Goal: Transaction & Acquisition: Purchase product/service

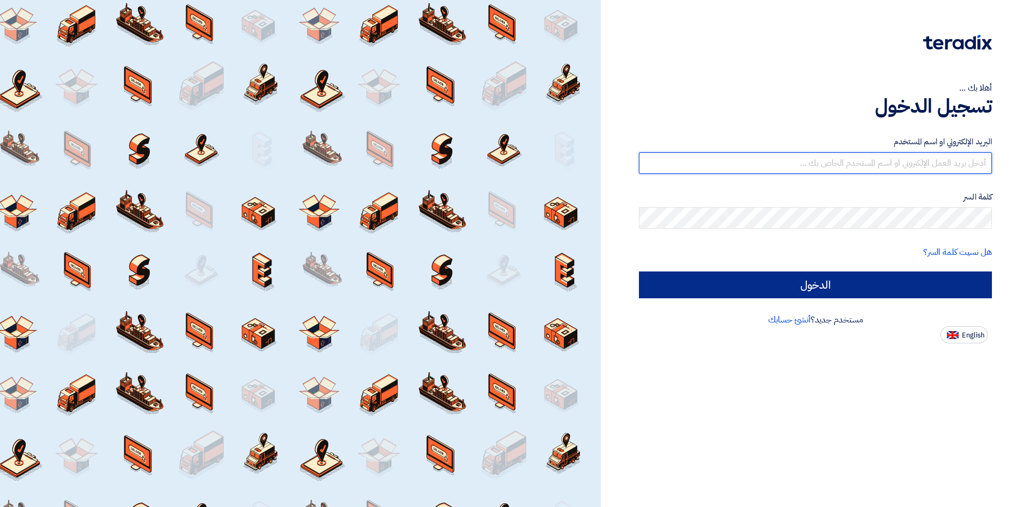
type input "[PERSON_NAME][EMAIL_ADDRESS][DOMAIN_NAME]"
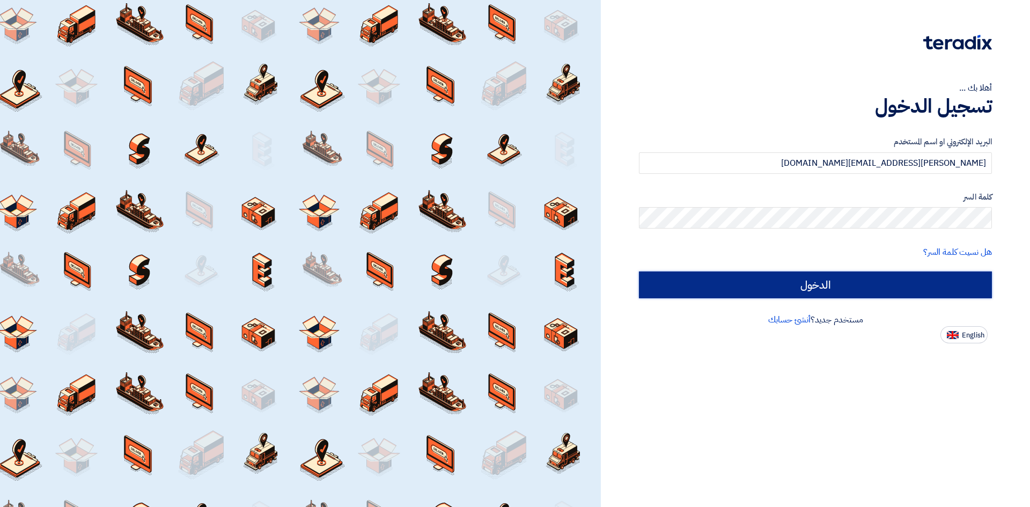
click at [862, 288] on input "الدخول" at bounding box center [815, 285] width 353 height 27
type input "Sign in"
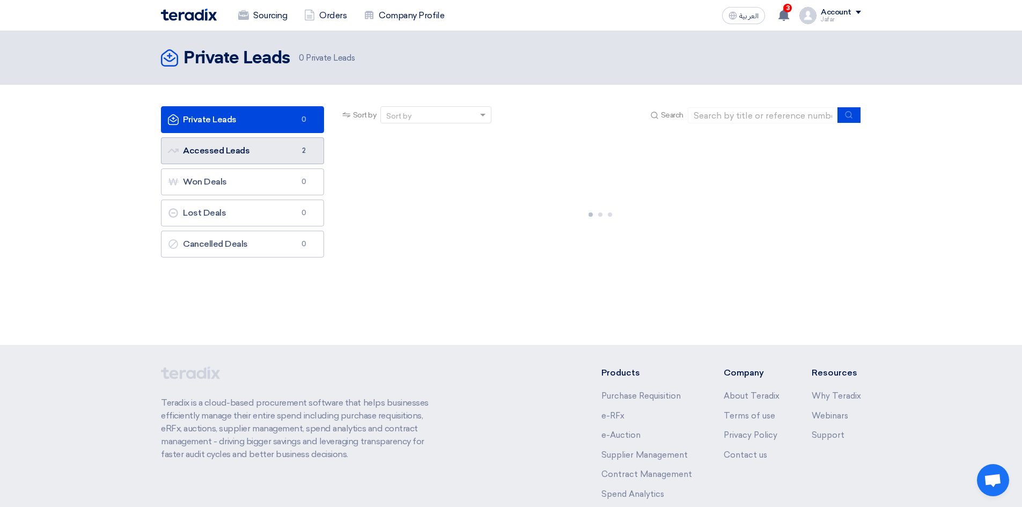
click at [259, 160] on link "Accessed Leads Accessed Leads 2" at bounding box center [242, 150] width 163 height 27
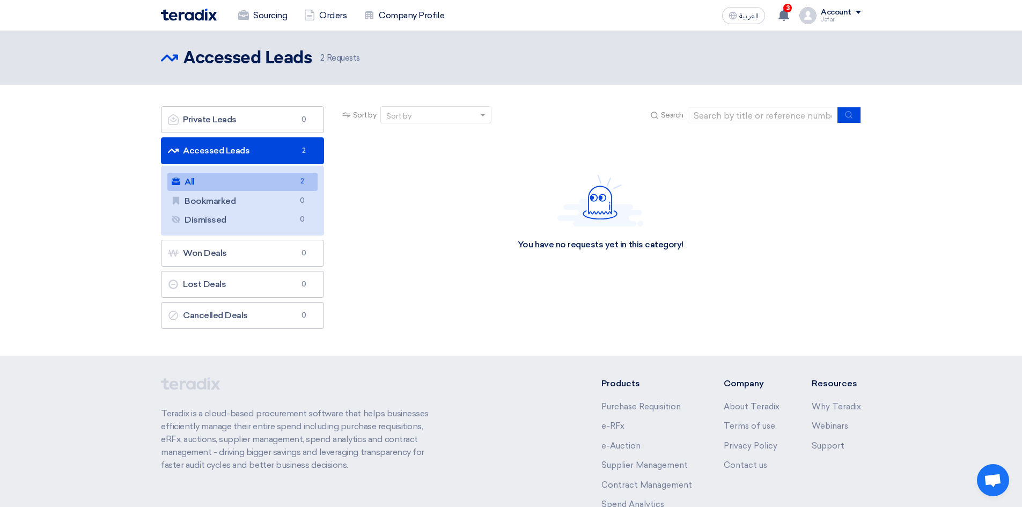
click at [277, 178] on link "All All 2" at bounding box center [242, 182] width 150 height 18
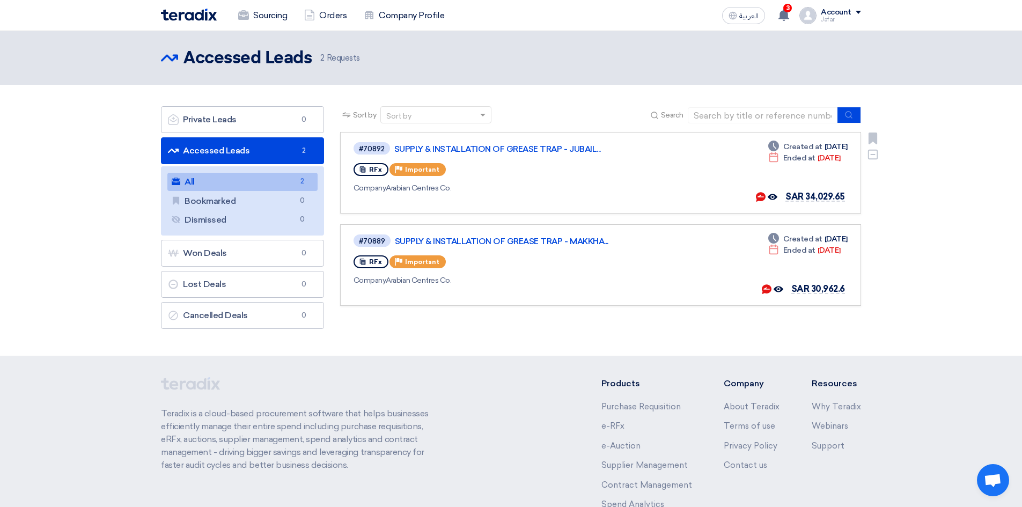
click at [496, 140] on link "#70892 SUPPLY & INSTALLATION OF GREASE TRAP - JUBAIL... RFx Priority Important …" at bounding box center [600, 173] width 521 height 82
click at [493, 147] on link "SUPPLY & INSTALLATION OF GREASE TRAP - JUBAIL..." at bounding box center [528, 149] width 268 height 10
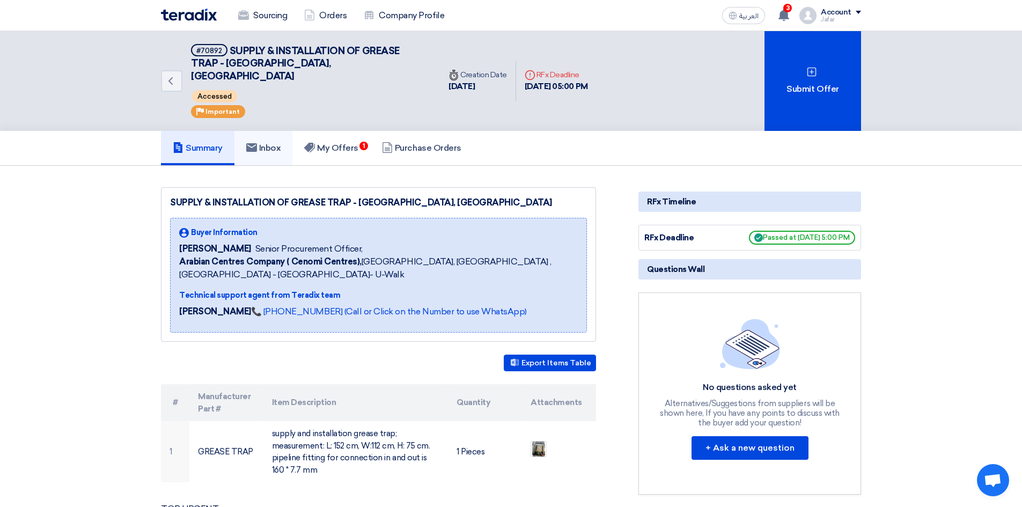
click at [262, 143] on h5 "Inbox" at bounding box center [263, 148] width 35 height 11
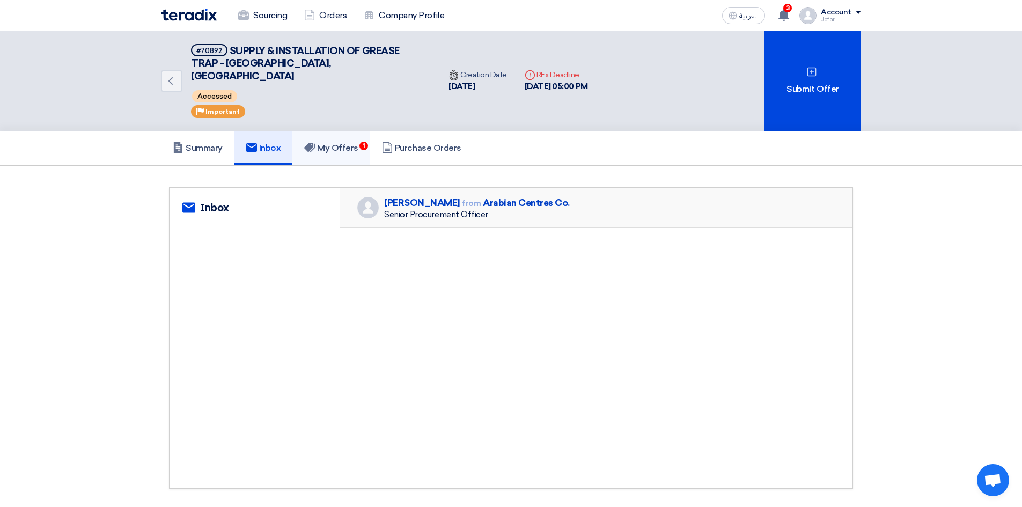
click at [351, 143] on h5 "My Offers 1" at bounding box center [331, 148] width 54 height 11
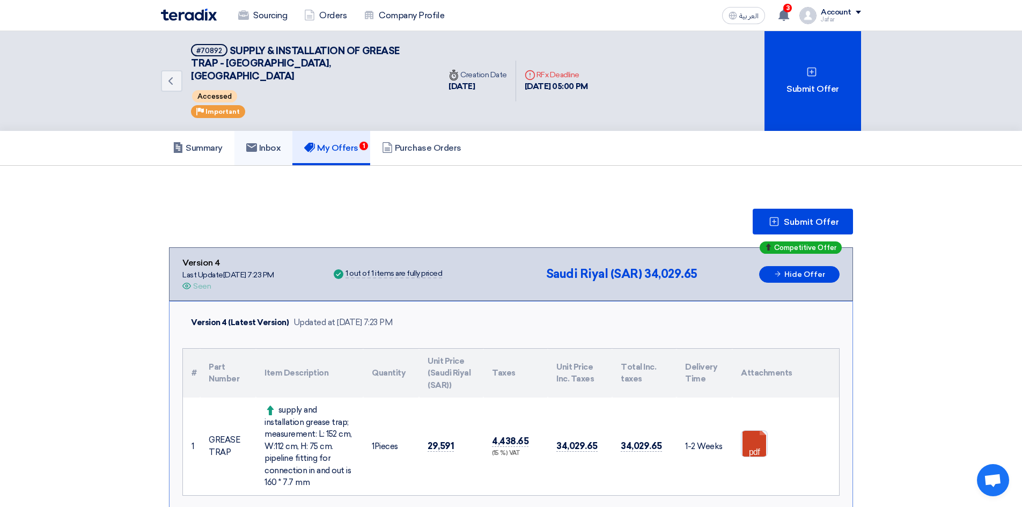
click at [280, 143] on h5 "Inbox" at bounding box center [263, 148] width 35 height 11
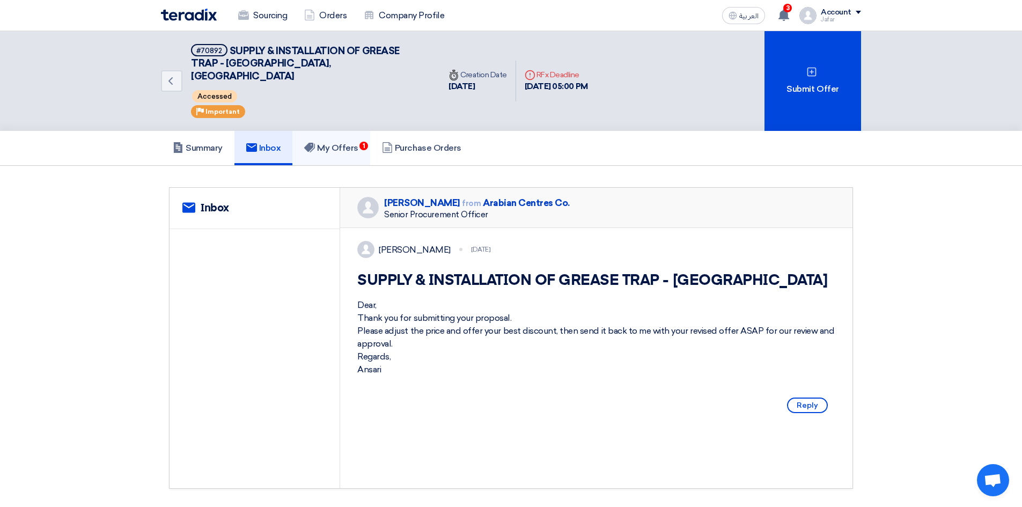
click at [315, 142] on icon at bounding box center [309, 147] width 11 height 11
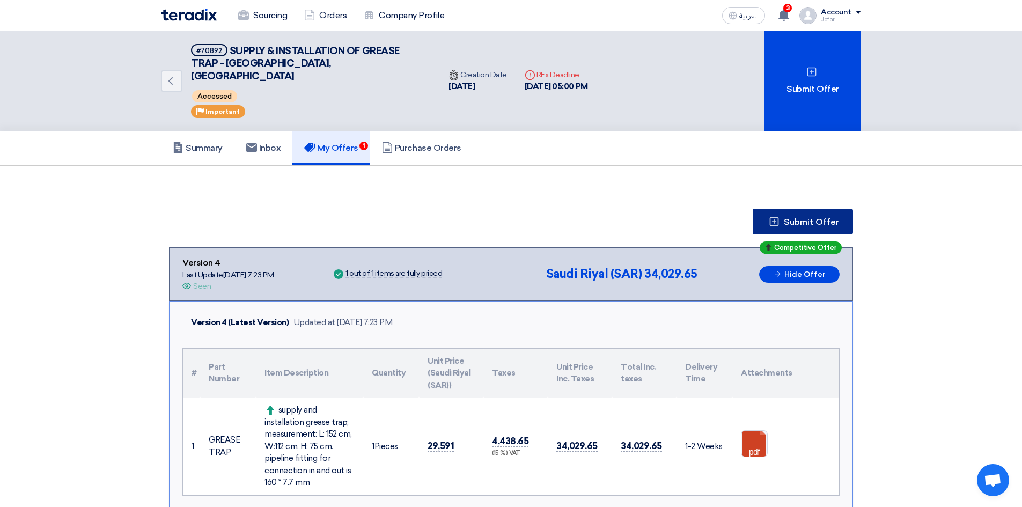
click at [801, 209] on button "Submit Offer" at bounding box center [803, 222] width 100 height 26
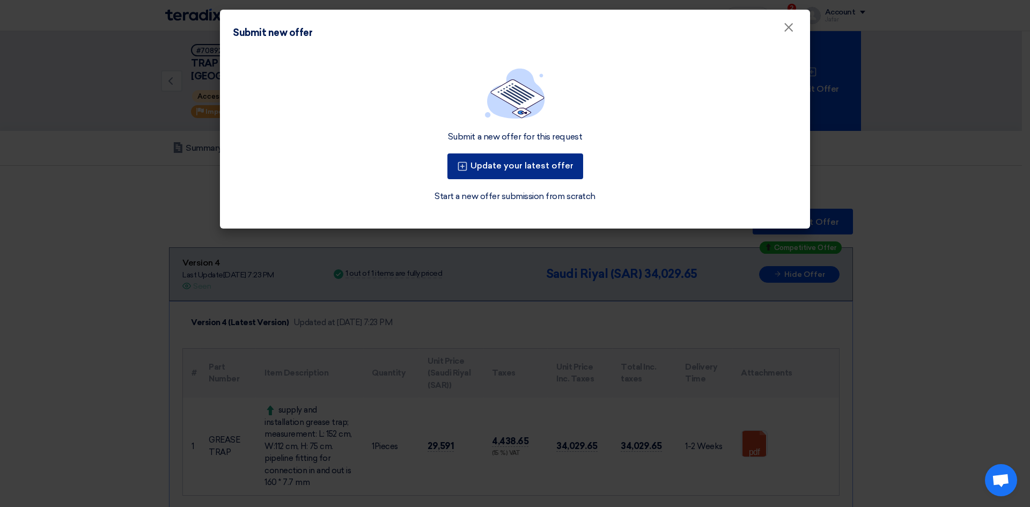
click at [524, 162] on button "Update your latest offer" at bounding box center [516, 166] width 136 height 26
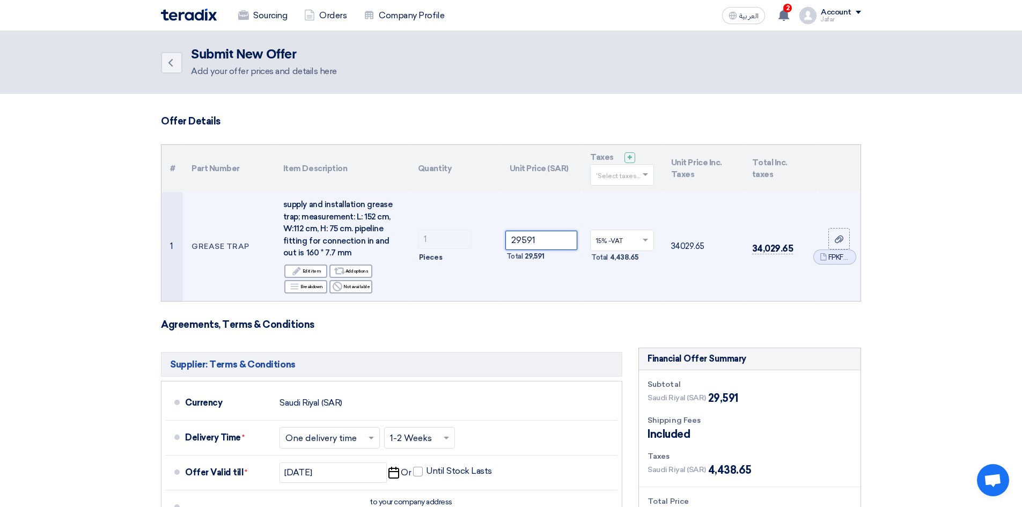
drag, startPoint x: 551, startPoint y: 236, endPoint x: 478, endPoint y: 238, distance: 72.5
click at [478, 238] on tr "1 GREASE TRAP supply and installation grease trap; measurement: L: 152 cm, W:11…" at bounding box center [511, 246] width 699 height 109
paste input "45593.00"
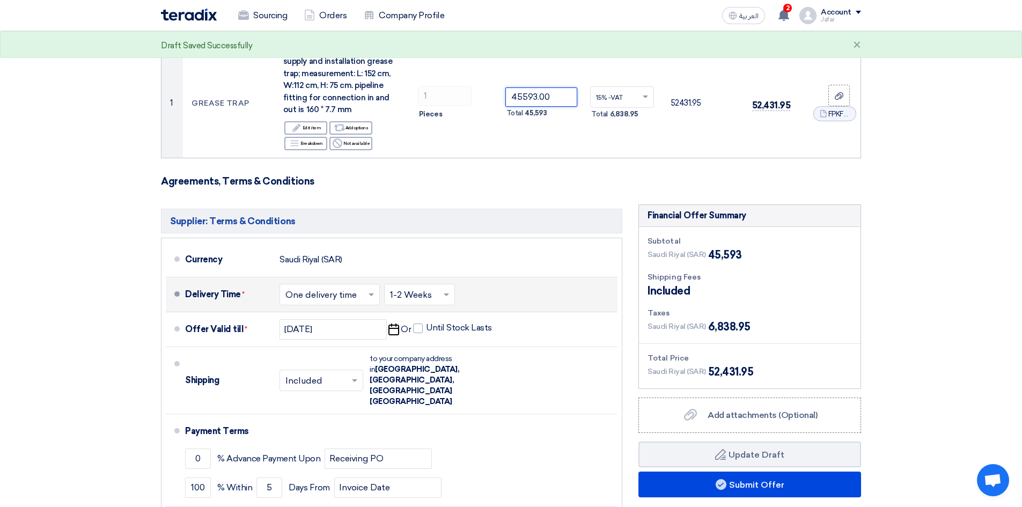
type input "45593.00"
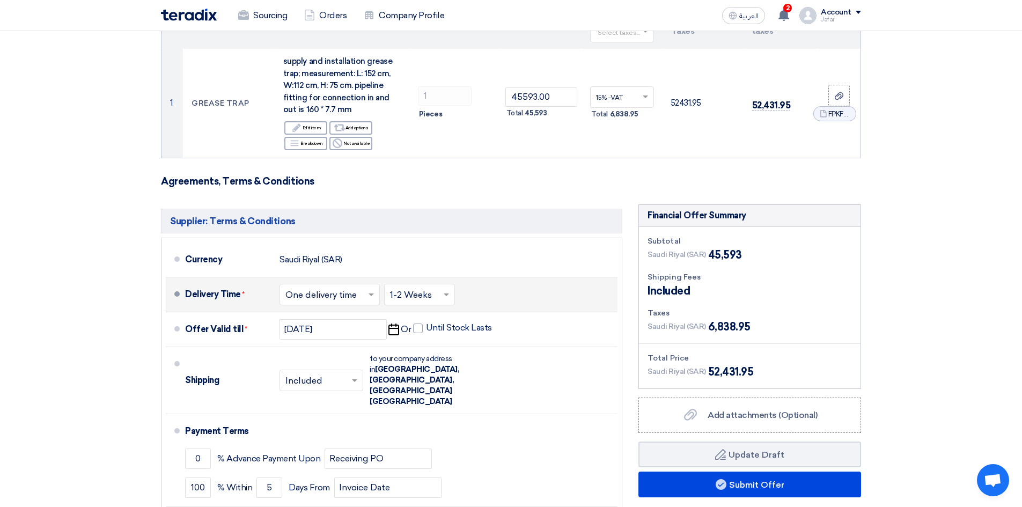
click at [451, 297] on span at bounding box center [447, 294] width 13 height 11
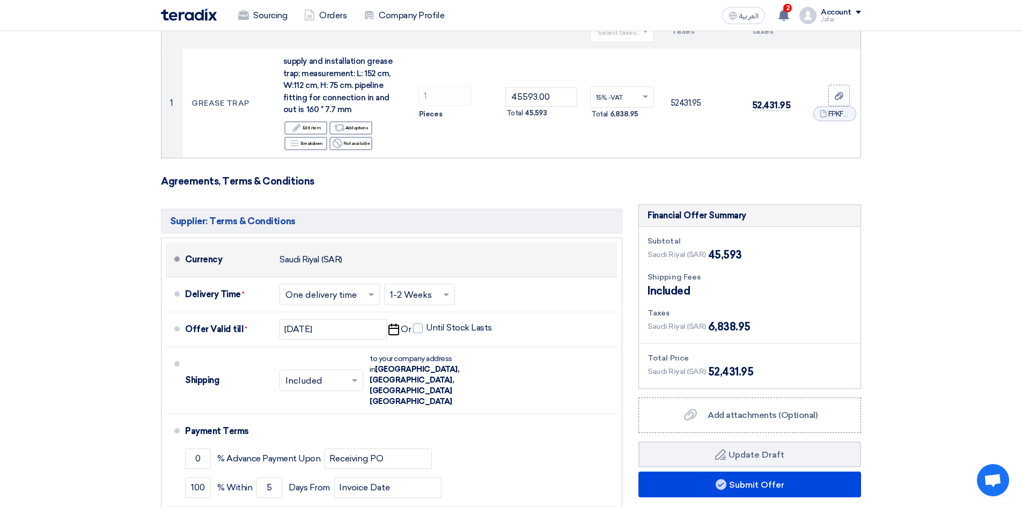
click at [572, 274] on li "Currency [GEOGRAPHIC_DATA] (SAR)" at bounding box center [392, 260] width 452 height 35
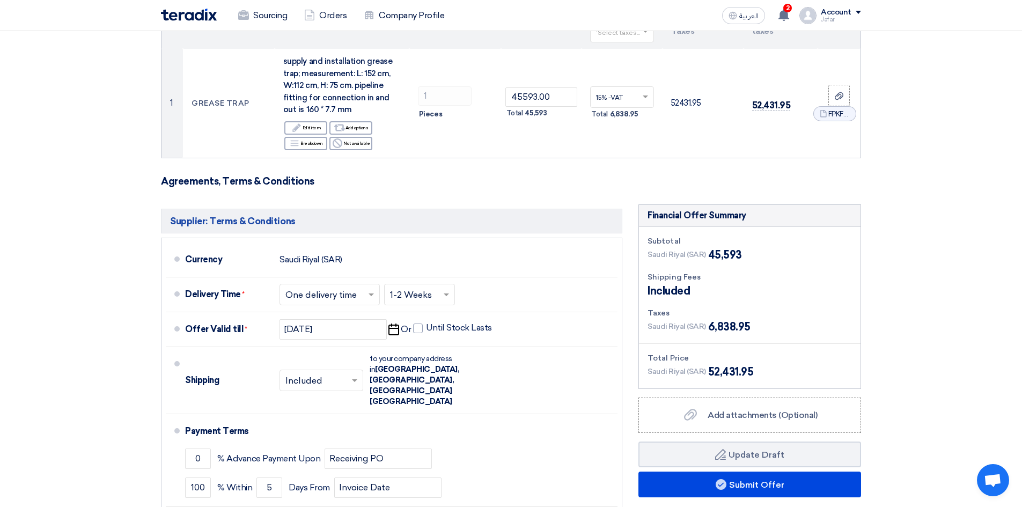
click at [649, 238] on div "Subtotal" at bounding box center [750, 241] width 204 height 11
drag, startPoint x: 649, startPoint y: 238, endPoint x: 750, endPoint y: 371, distance: 166.7
click at [750, 371] on div "Subtotal [GEOGRAPHIC_DATA] (SAR) 45,593 Shipping Fees Included Taxes [GEOGRAPHI…" at bounding box center [750, 308] width 222 height 162
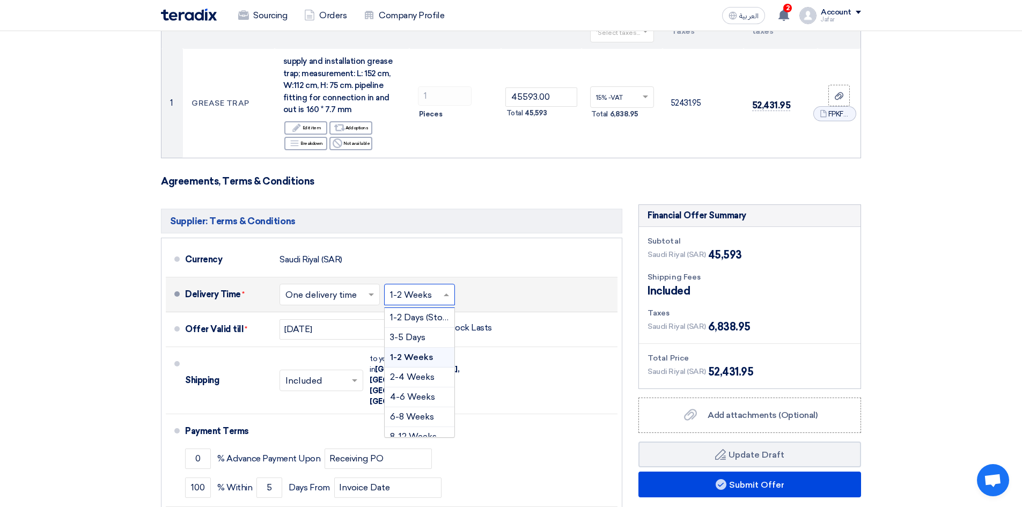
click at [387, 296] on div at bounding box center [420, 295] width 70 height 16
click at [427, 376] on span "2-4 Weeks" at bounding box center [412, 377] width 45 height 10
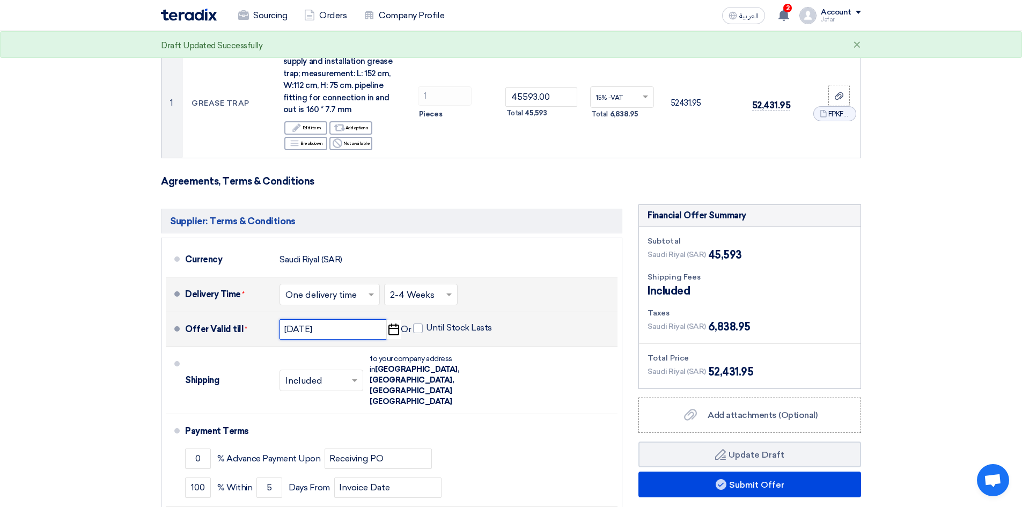
click at [320, 333] on input "[DATE]" at bounding box center [333, 329] width 107 height 20
select select "9"
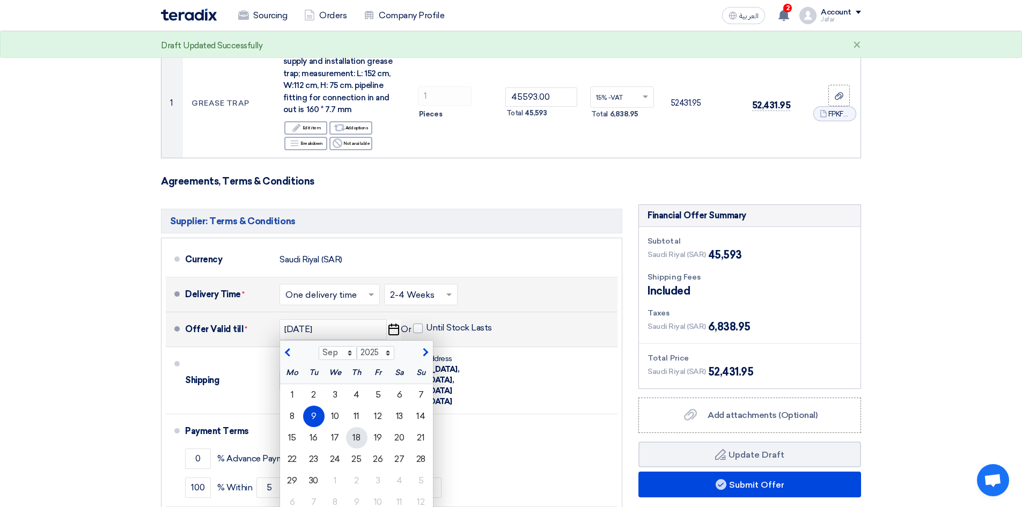
click at [359, 438] on div "18" at bounding box center [356, 437] width 21 height 21
type input "[DATE]"
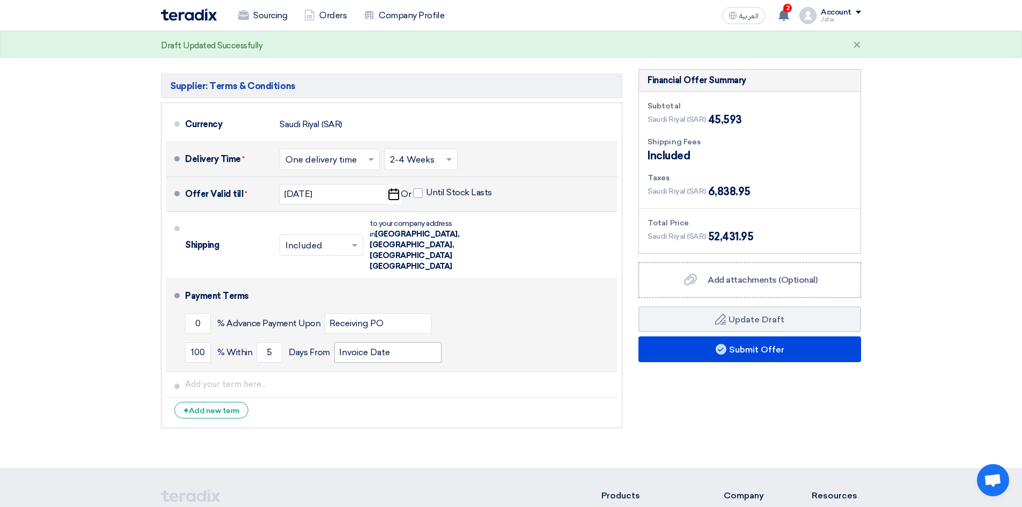
scroll to position [286, 0]
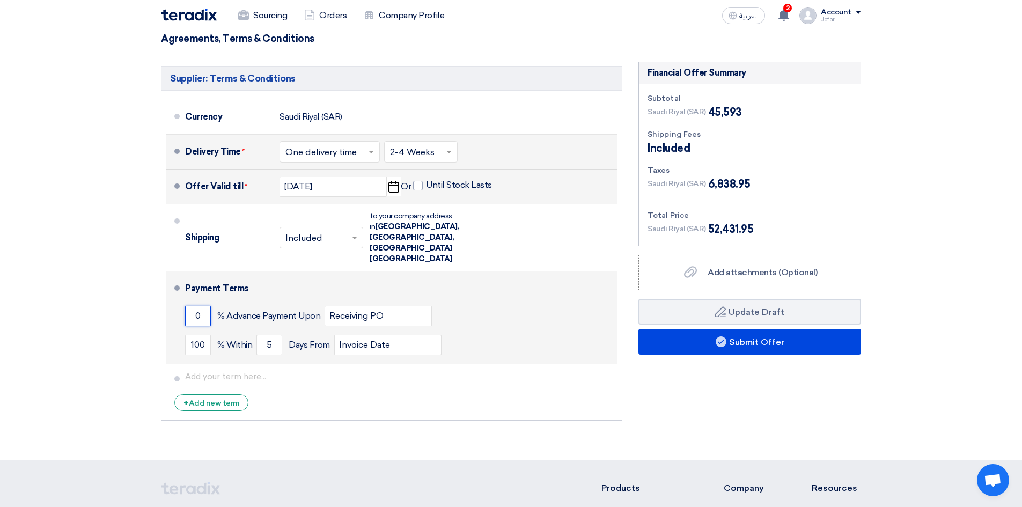
click at [200, 306] on input "0" at bounding box center [198, 316] width 26 height 20
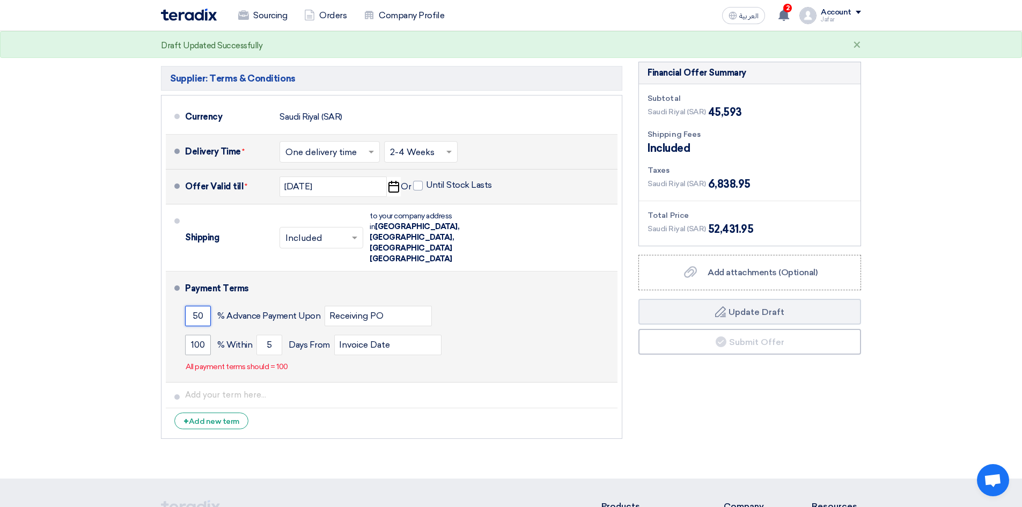
type input "50"
click at [200, 335] on input "100" at bounding box center [198, 345] width 26 height 20
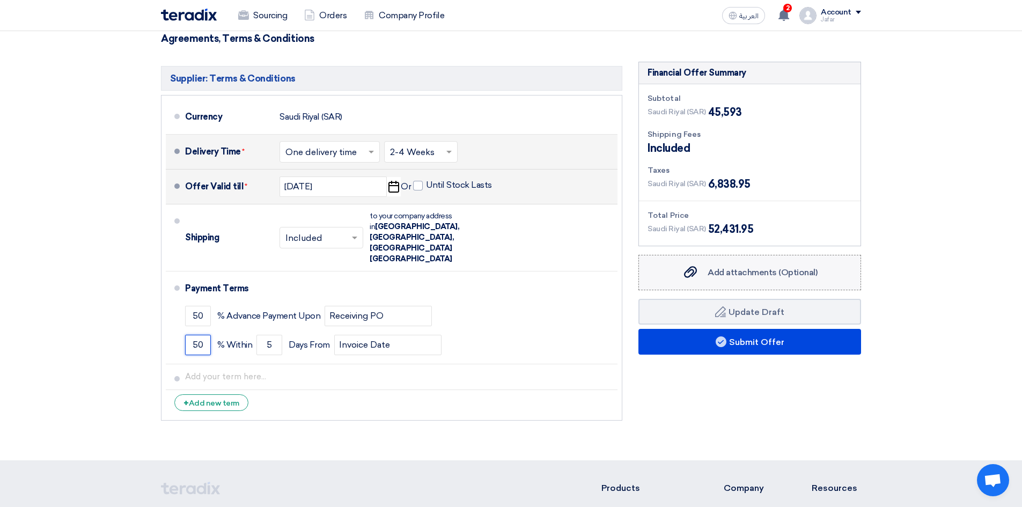
type input "50"
click at [733, 279] on div "Add attachments (Optional) Add attachments (Optional)" at bounding box center [749, 272] width 135 height 13
click at [0, 0] on input "Add attachments (Optional) Add attachments (Optional)" at bounding box center [0, 0] width 0 height 0
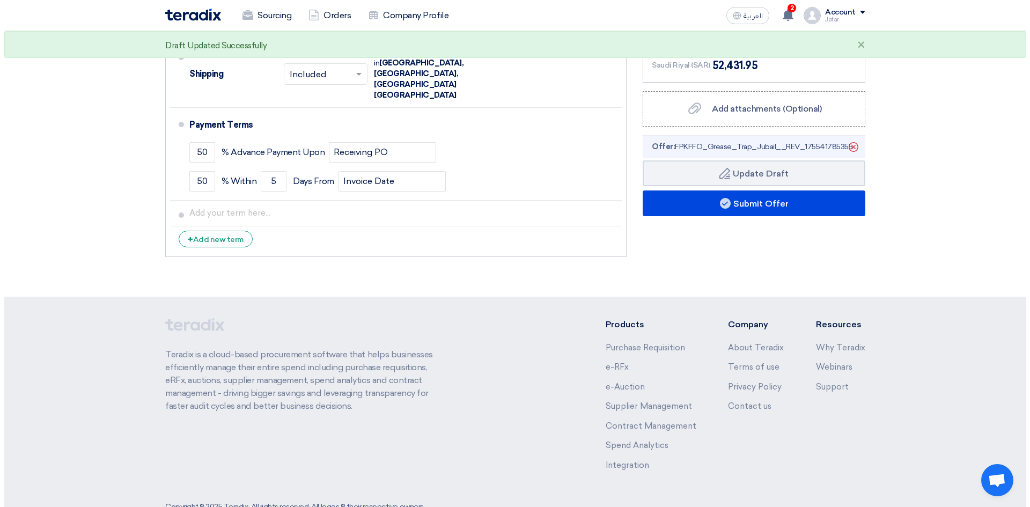
scroll to position [306, 0]
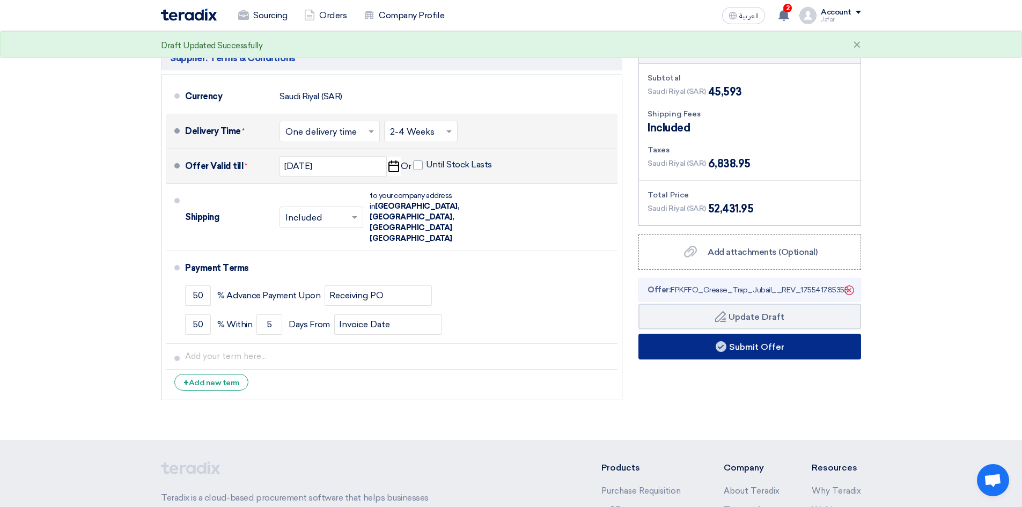
click at [752, 347] on button "Submit Offer" at bounding box center [750, 347] width 223 height 26
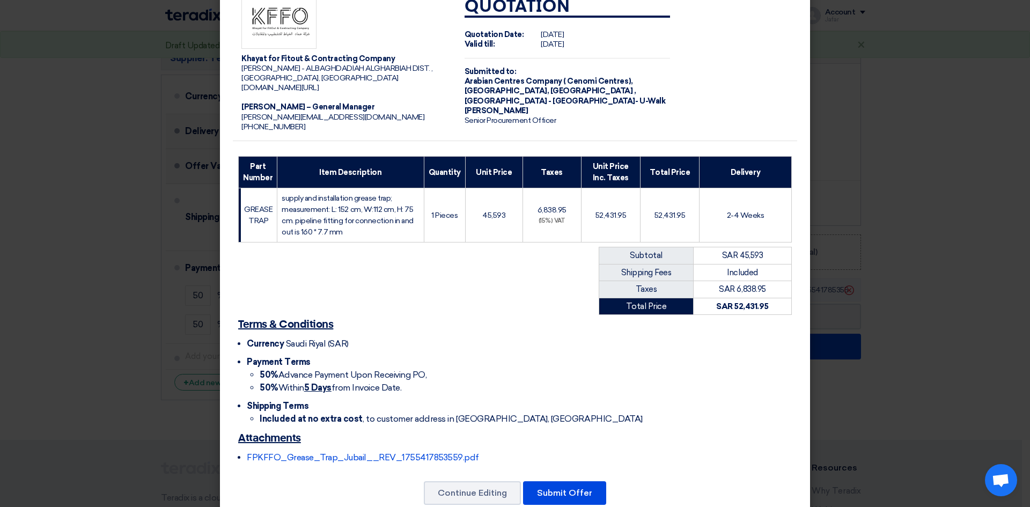
scroll to position [51, 0]
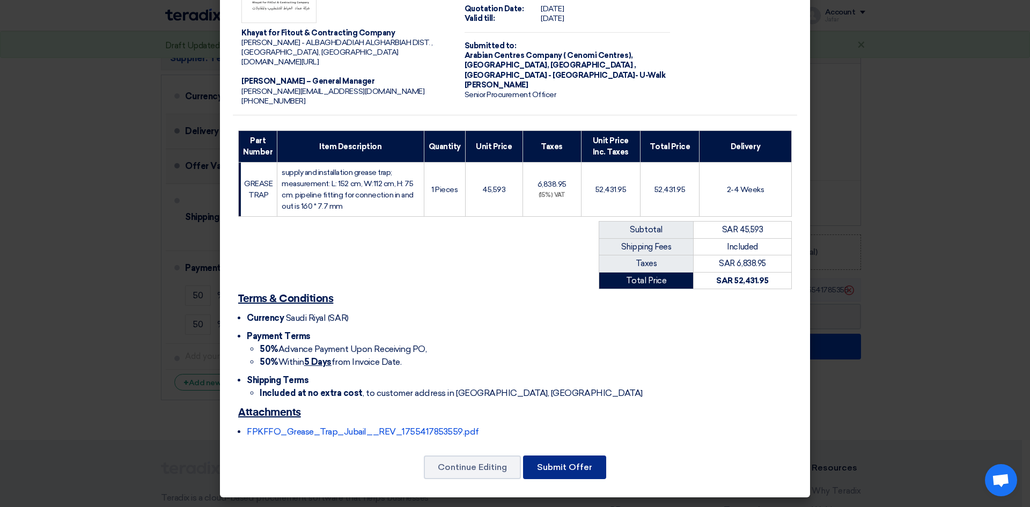
click at [573, 466] on button "Submit Offer" at bounding box center [564, 468] width 83 height 24
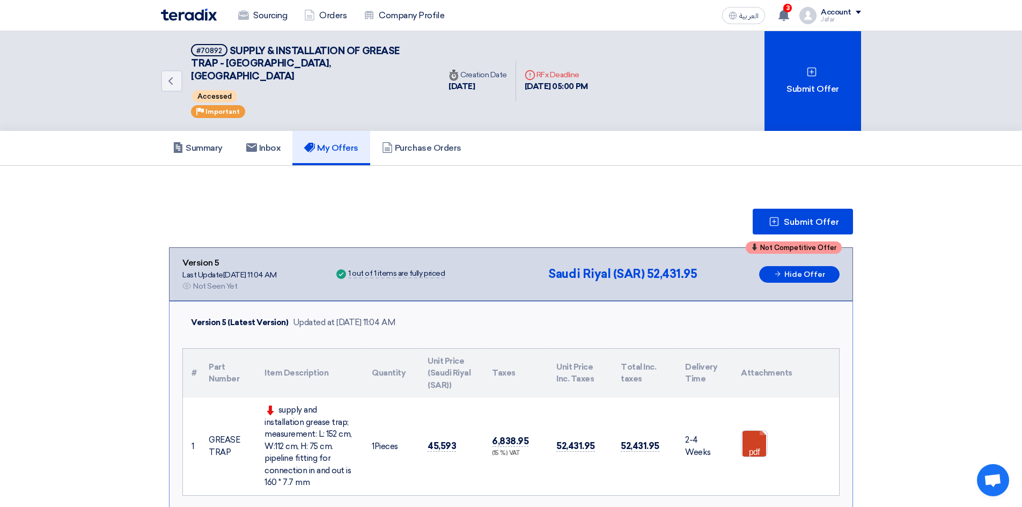
click at [201, 16] on img at bounding box center [189, 15] width 56 height 12
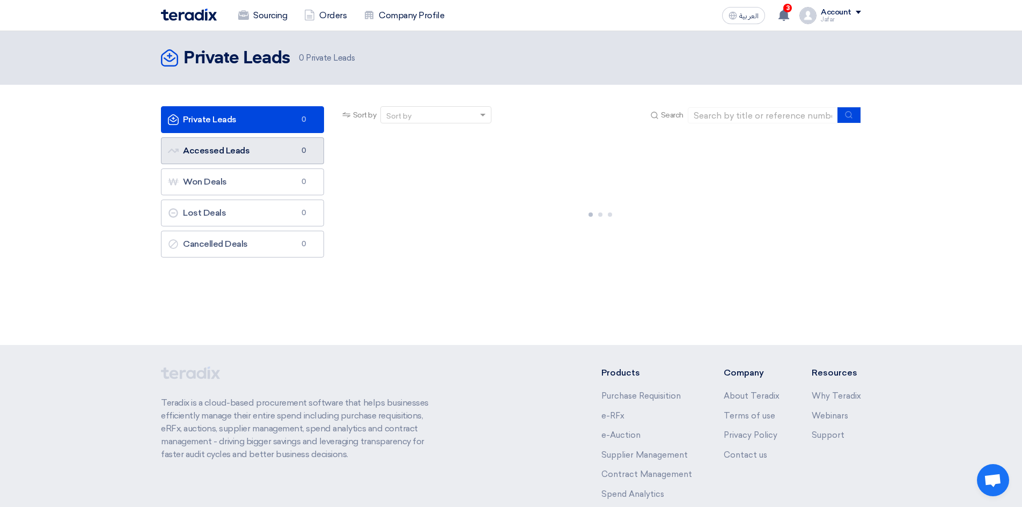
click at [254, 142] on link "Accessed Leads Accessed Leads 0" at bounding box center [242, 150] width 163 height 27
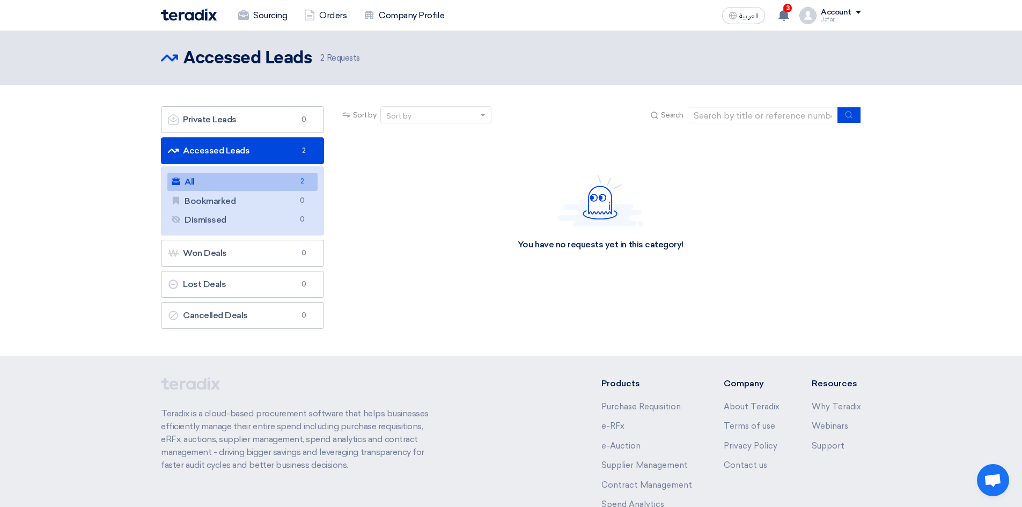
click at [292, 157] on link "Accessed Leads Accessed Leads 2" at bounding box center [242, 150] width 163 height 27
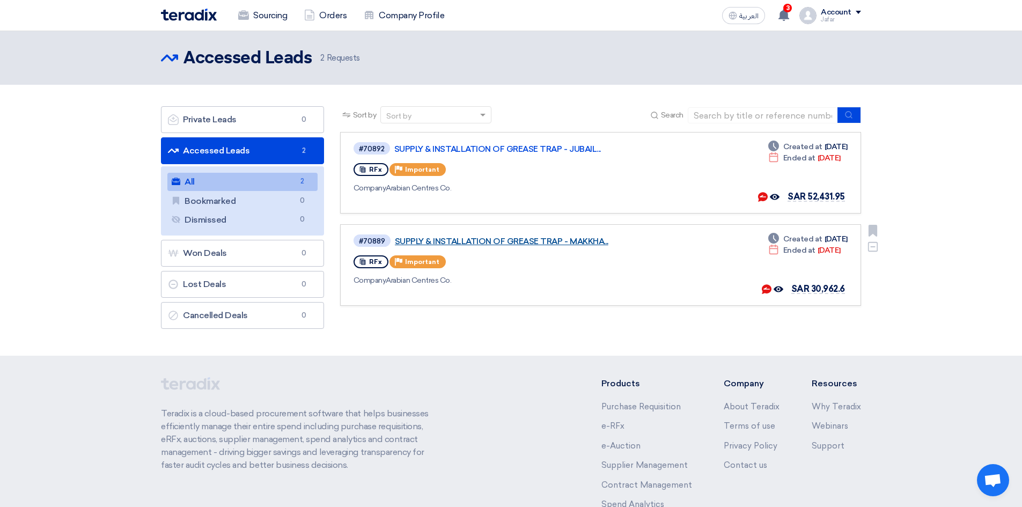
click at [547, 243] on link "SUPPLY & INSTALLATION OF GREASE TRAP - MAKKHA..." at bounding box center [529, 242] width 268 height 10
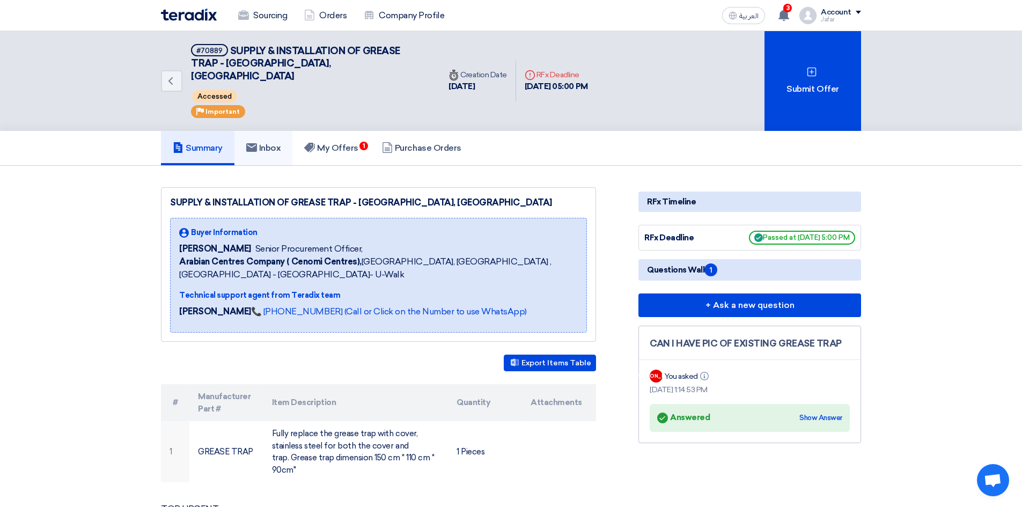
click at [275, 143] on h5 "Inbox" at bounding box center [263, 148] width 35 height 11
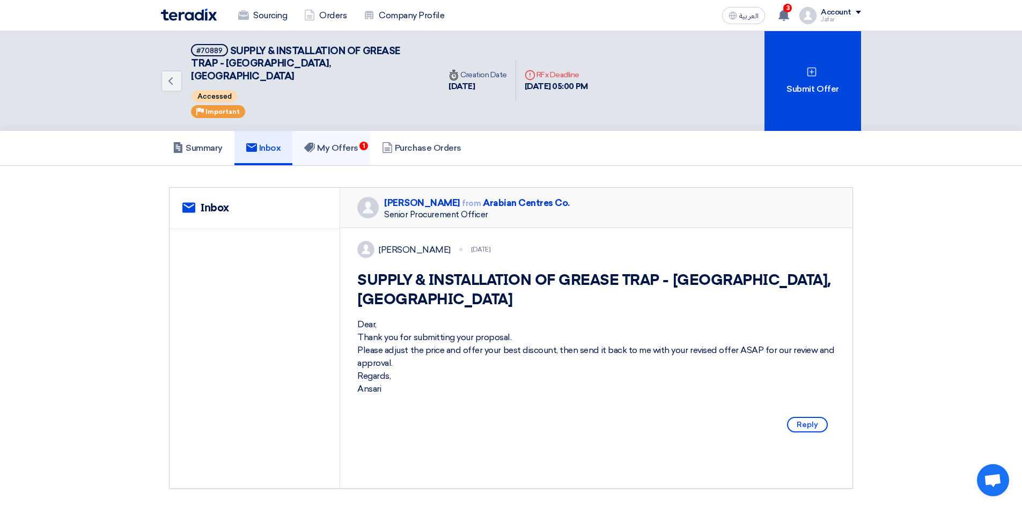
click at [315, 142] on icon at bounding box center [309, 147] width 11 height 11
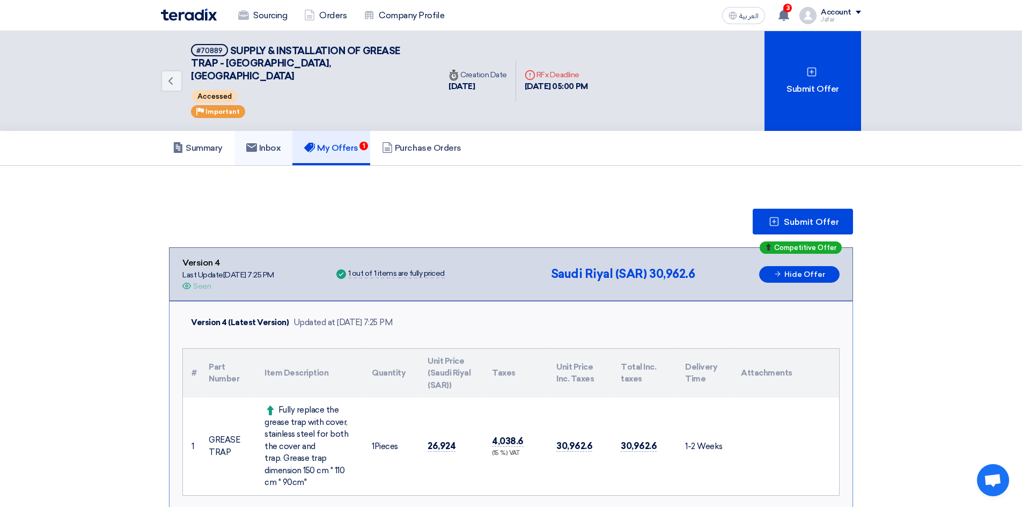
click at [290, 140] on link "Inbox" at bounding box center [264, 148] width 58 height 34
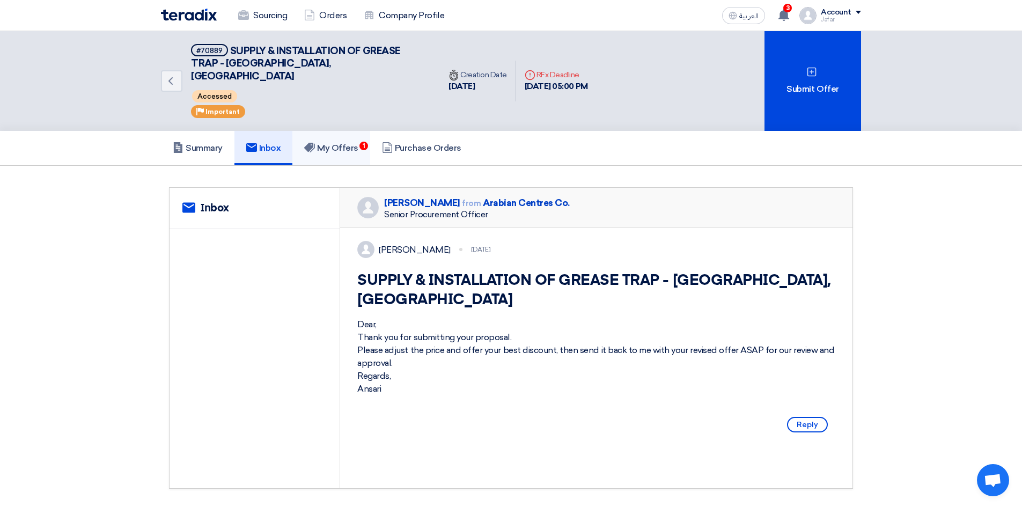
click at [315, 142] on icon at bounding box center [309, 147] width 11 height 11
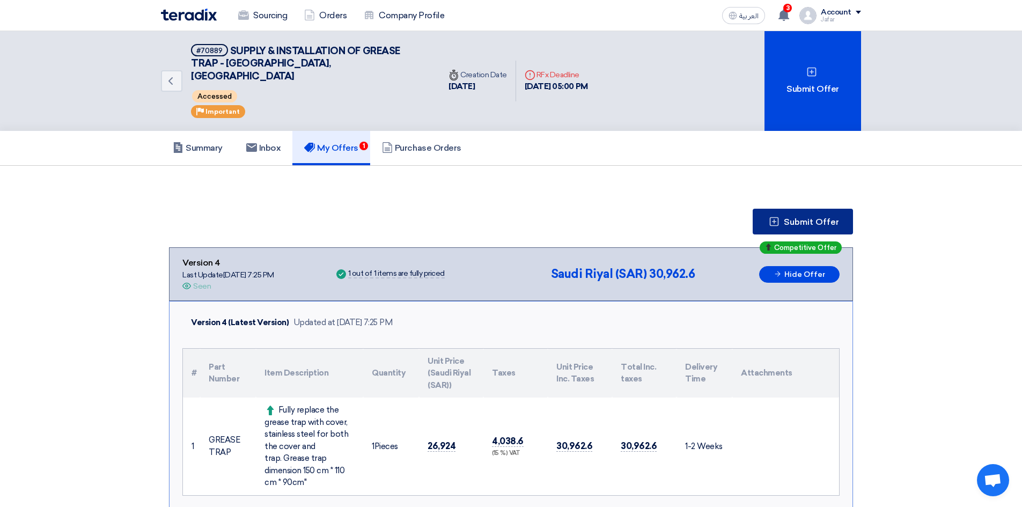
click at [801, 209] on button "Submit Offer" at bounding box center [803, 222] width 100 height 26
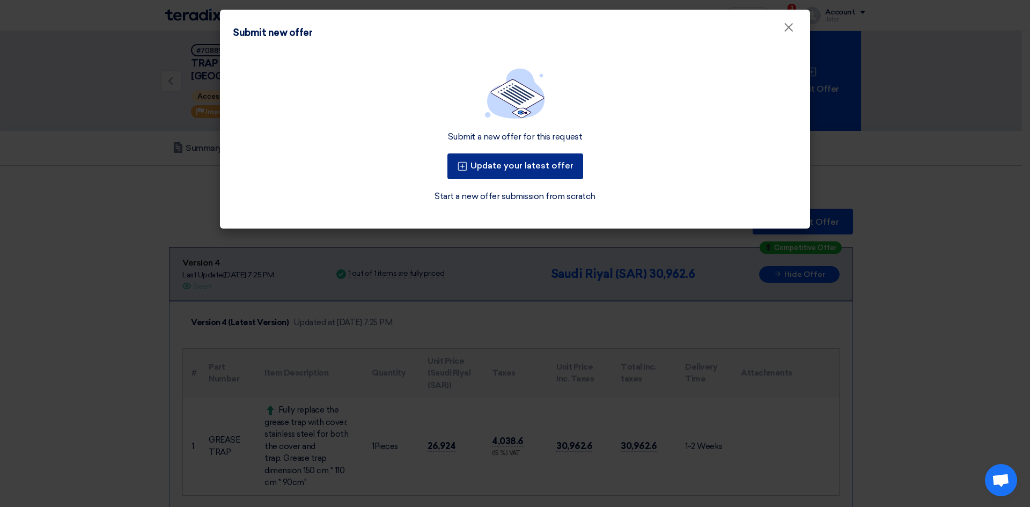
click at [502, 163] on button "Update your latest offer" at bounding box center [516, 166] width 136 height 26
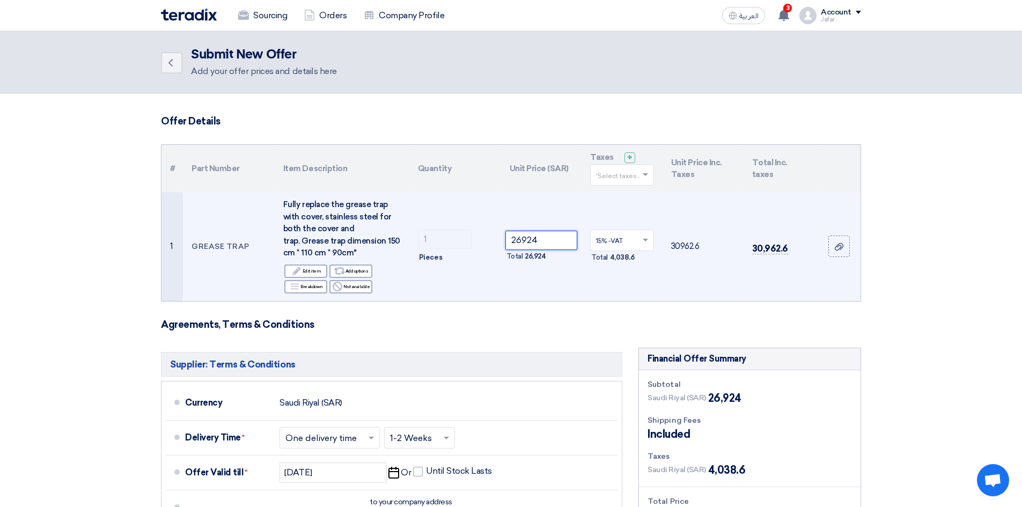
click at [526, 233] on input "26924" at bounding box center [542, 240] width 72 height 19
click at [525, 233] on input "26924" at bounding box center [542, 240] width 72 height 19
paste input "40386.00"
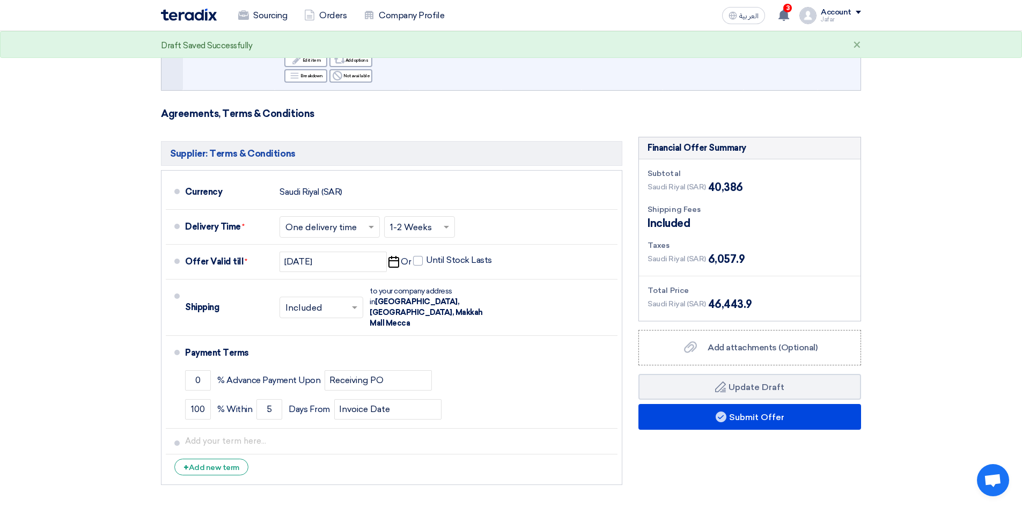
scroll to position [286, 0]
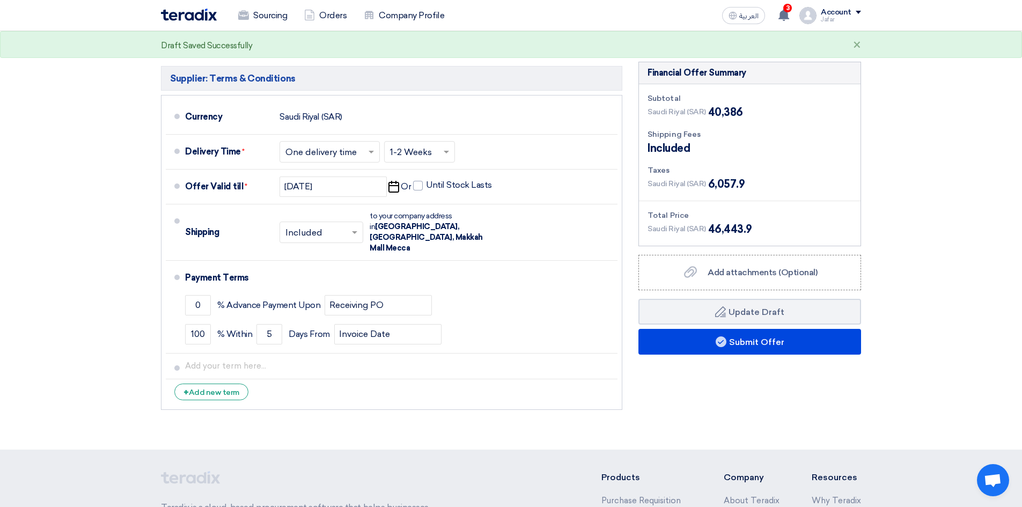
type input "40386.00"
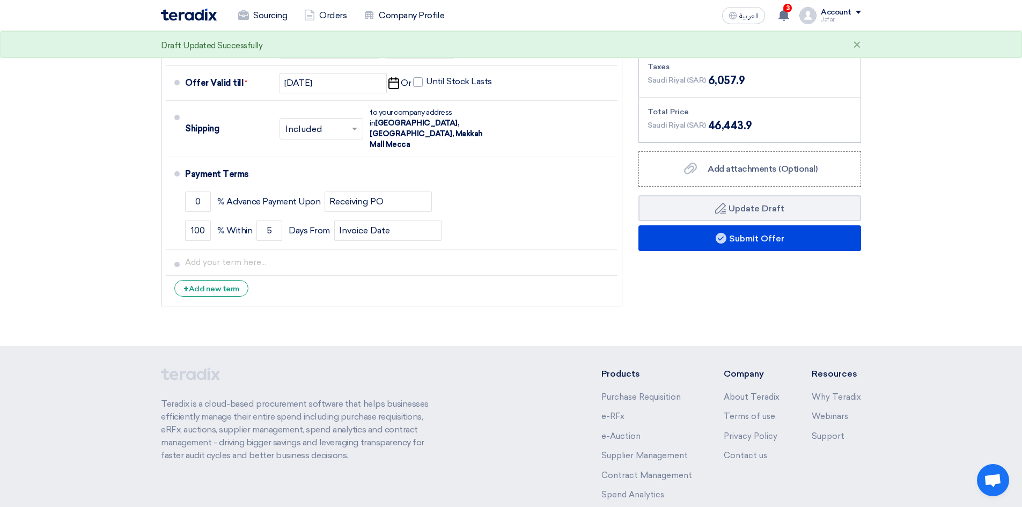
scroll to position [429, 0]
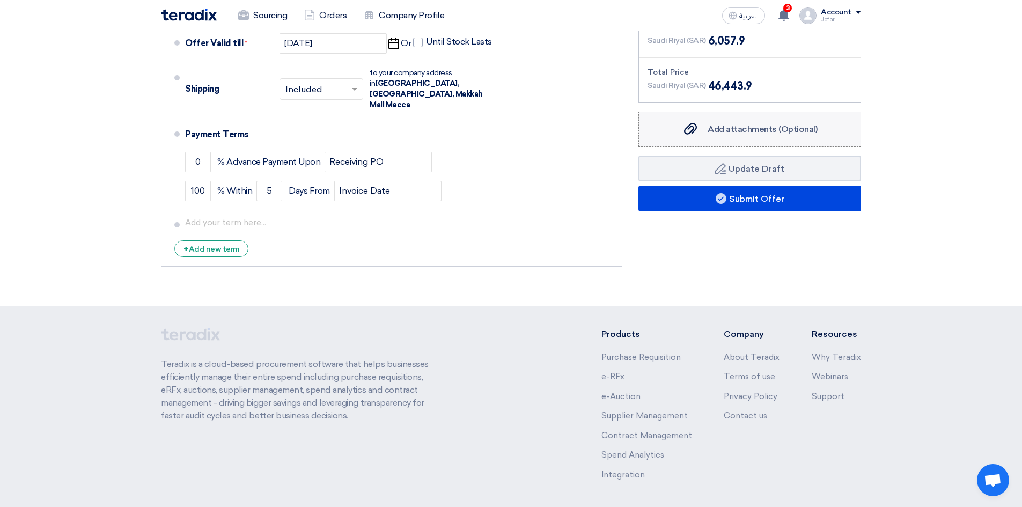
click at [721, 141] on label "Add attachments (Optional) Add attachments (Optional)" at bounding box center [750, 129] width 223 height 35
click at [0, 0] on input "Add attachments (Optional) Add attachments (Optional)" at bounding box center [0, 0] width 0 height 0
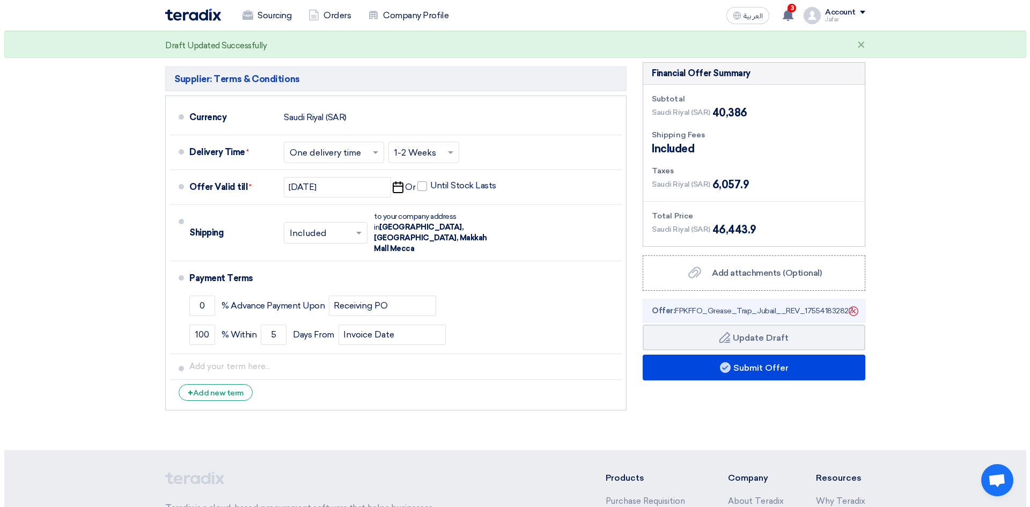
scroll to position [286, 0]
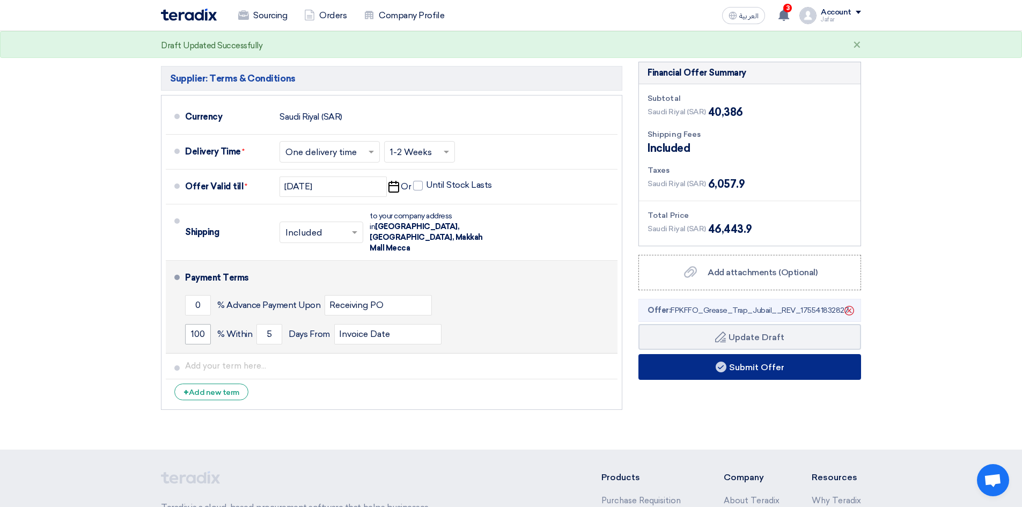
drag, startPoint x: 704, startPoint y: 365, endPoint x: 195, endPoint y: 320, distance: 510.7
click at [208, 324] on div "Supplier: Terms & Conditions Currency [GEOGRAPHIC_DATA] (SAR) Delivery Time * C…" at bounding box center [511, 239] width 716 height 354
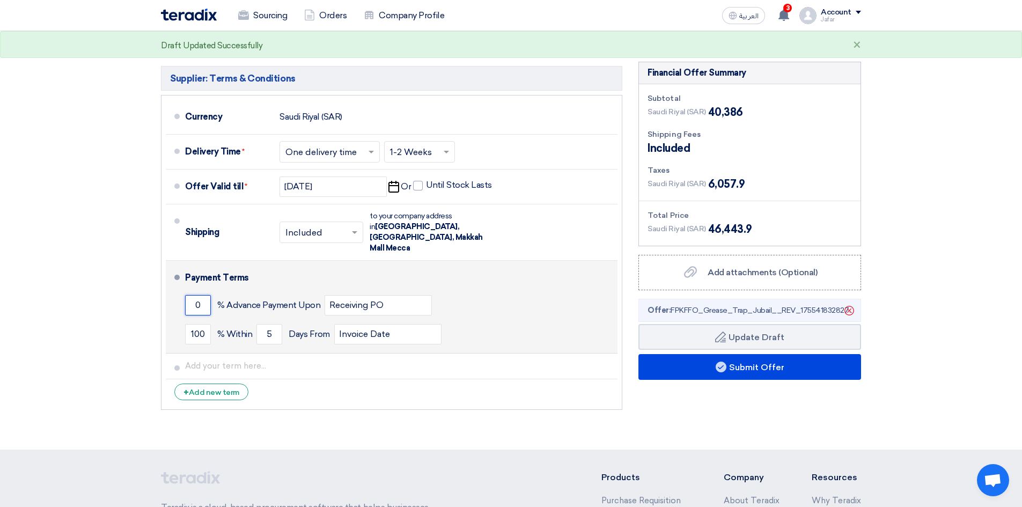
click at [201, 295] on input "0" at bounding box center [198, 305] width 26 height 20
click at [202, 295] on input "0" at bounding box center [198, 305] width 26 height 20
drag, startPoint x: 202, startPoint y: 294, endPoint x: 193, endPoint y: 294, distance: 9.1
click at [193, 295] on input "0" at bounding box center [198, 305] width 26 height 20
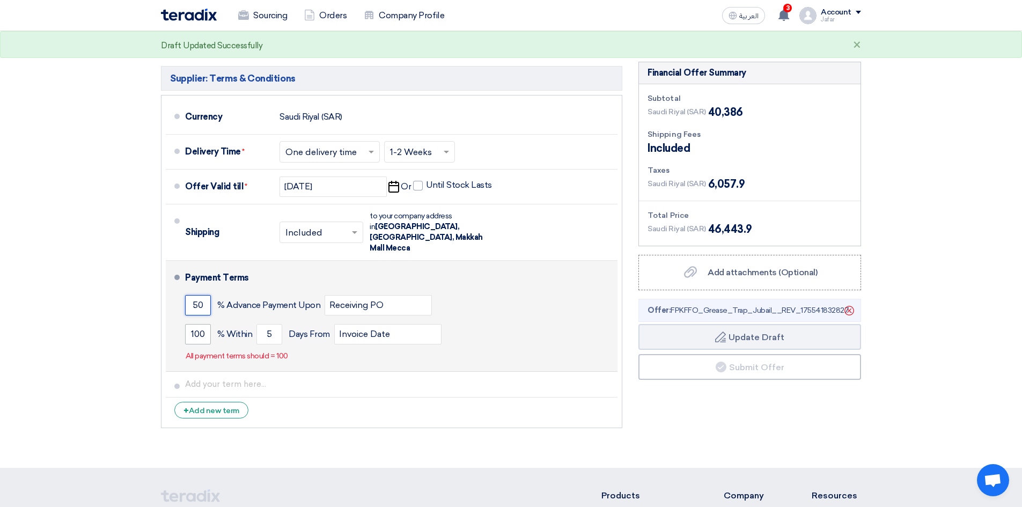
type input "50"
click at [198, 324] on input "100" at bounding box center [198, 334] width 26 height 20
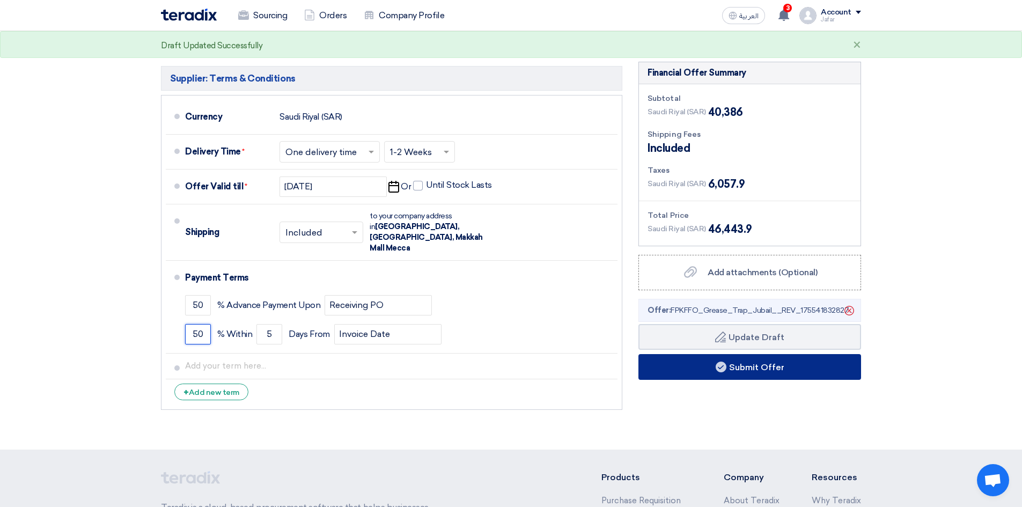
type input "50"
click at [721, 367] on icon at bounding box center [721, 367] width 11 height 11
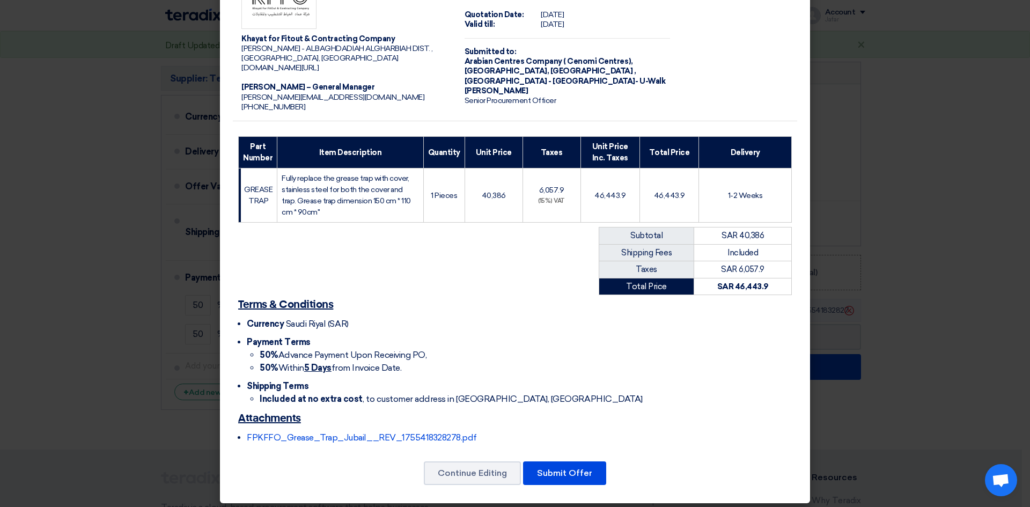
scroll to position [51, 0]
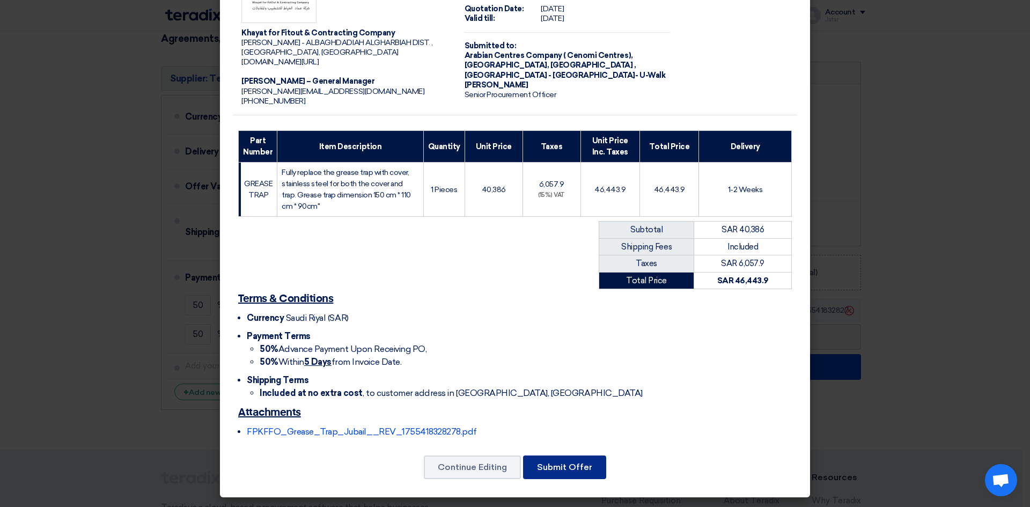
click at [536, 475] on button "Submit Offer" at bounding box center [564, 468] width 83 height 24
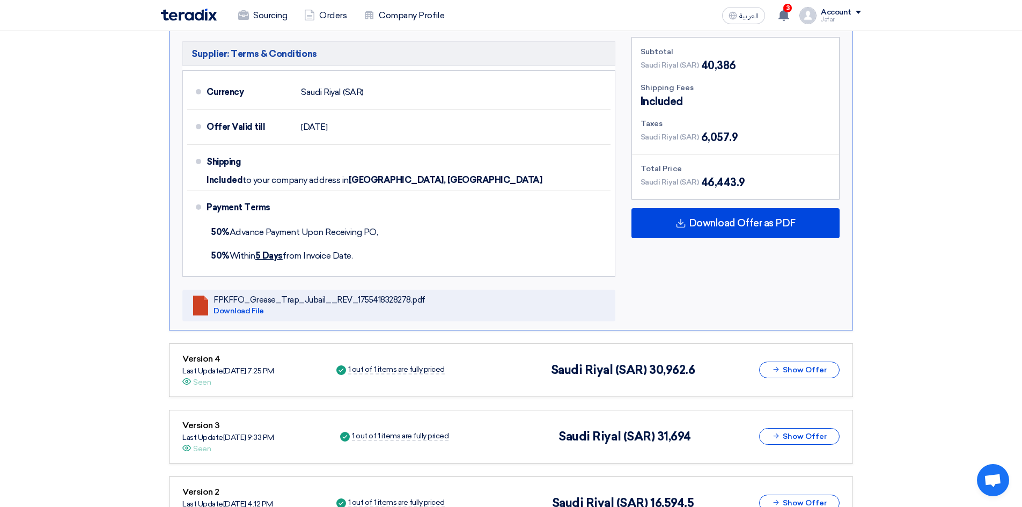
scroll to position [573, 0]
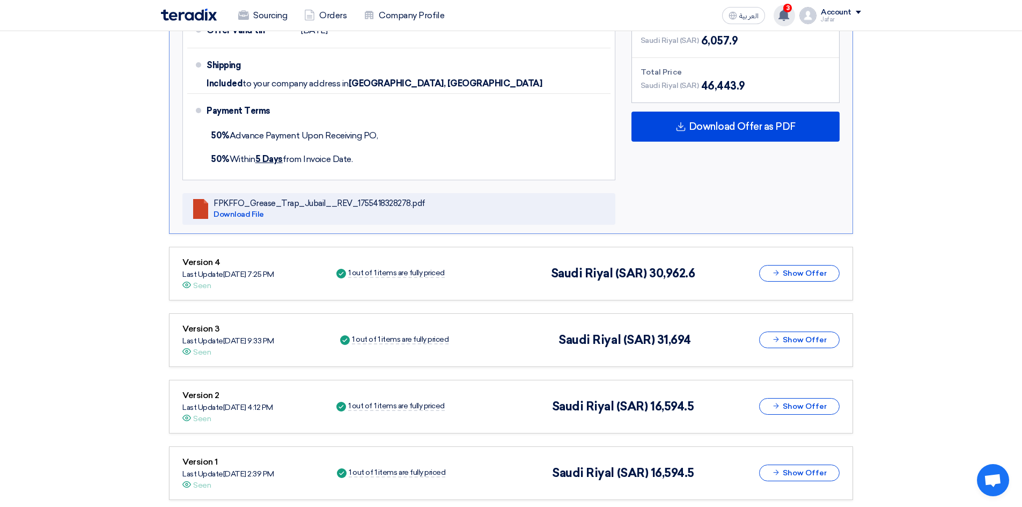
click at [779, 8] on div "3 Your offer for "SUPPLY & INSTALLATION OF GREASE TRAP - [GEOGRAPHIC_DATA], [GE…" at bounding box center [784, 15] width 21 height 21
